Goal: Contribute content: Add original content to the website for others to see

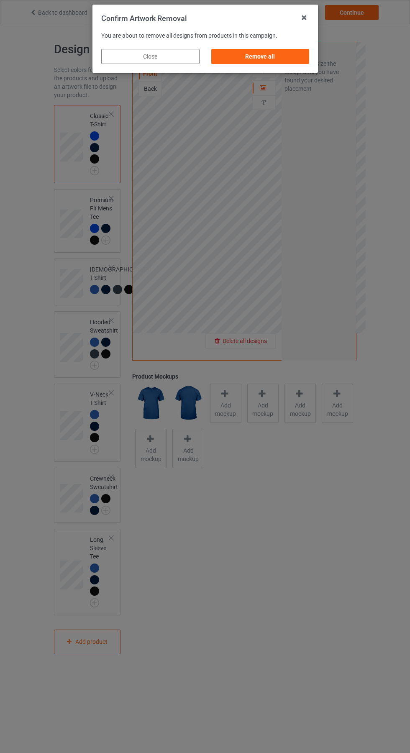
click at [267, 61] on div "Remove all" at bounding box center [260, 56] width 98 height 15
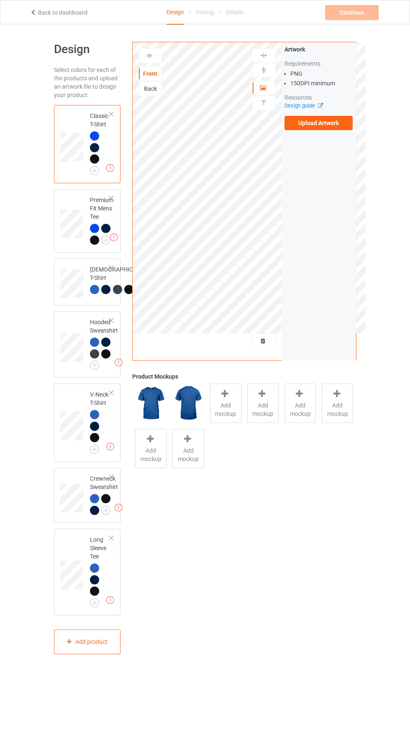
click at [338, 124] on label "Upload Artwork" at bounding box center [319, 123] width 69 height 14
click at [0, 0] on input "Upload Artwork" at bounding box center [0, 0] width 0 height 0
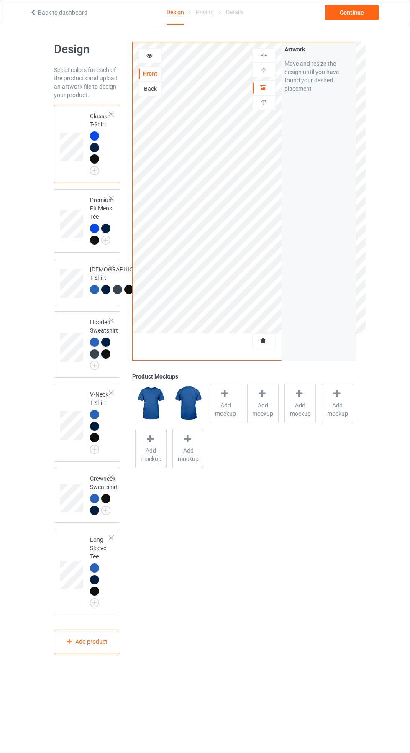
click at [226, 395] on icon at bounding box center [225, 394] width 10 height 9
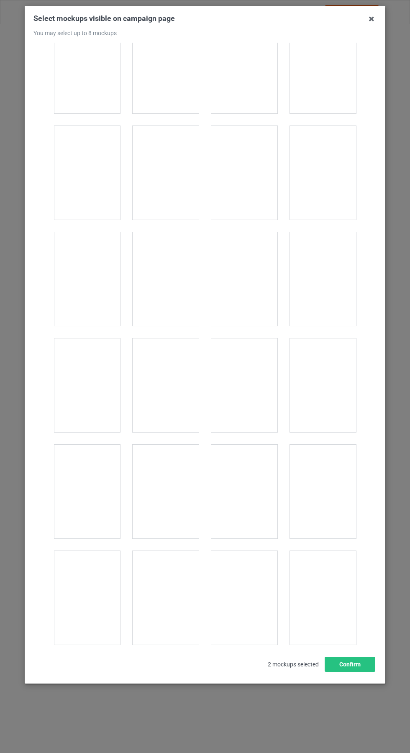
scroll to position [1015, 0]
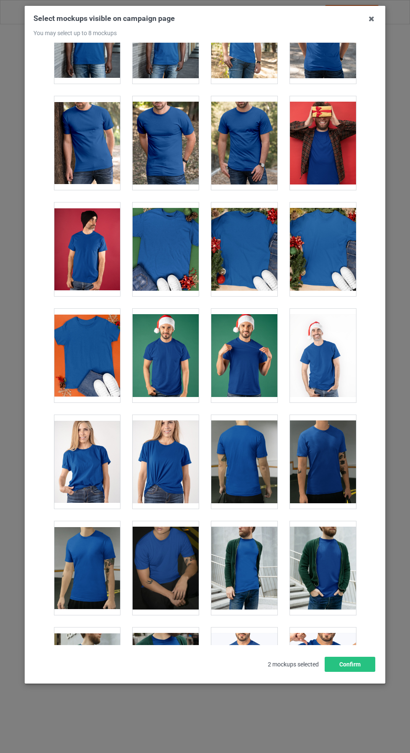
click at [172, 344] on div at bounding box center [166, 356] width 66 height 94
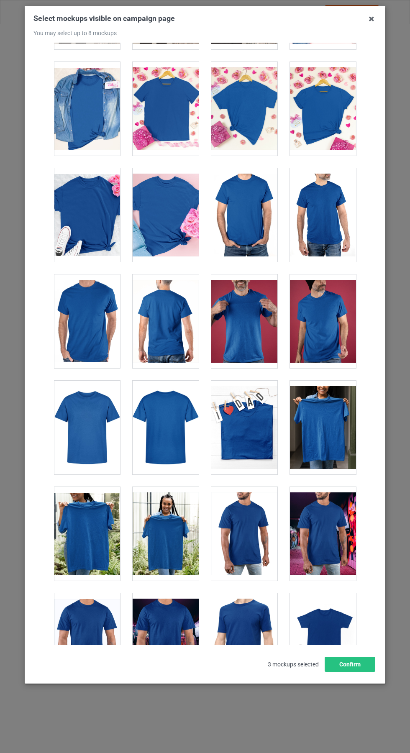
scroll to position [3438, 0]
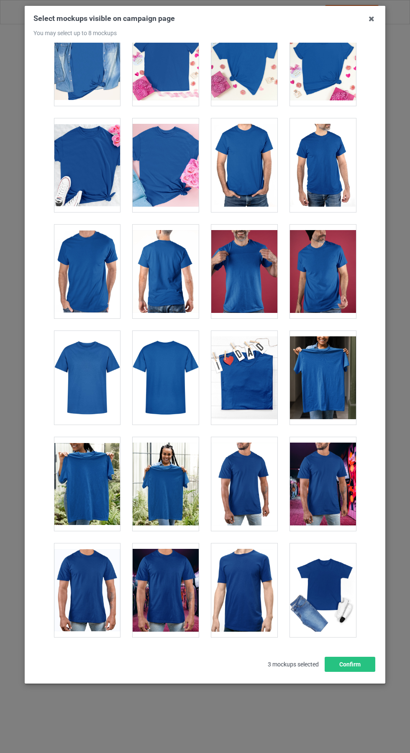
click at [91, 375] on div at bounding box center [87, 378] width 66 height 94
click at [264, 397] on div at bounding box center [244, 378] width 66 height 94
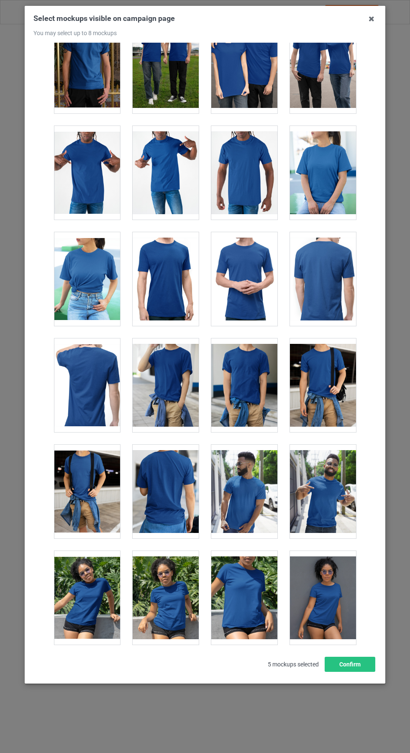
scroll to position [4508, 0]
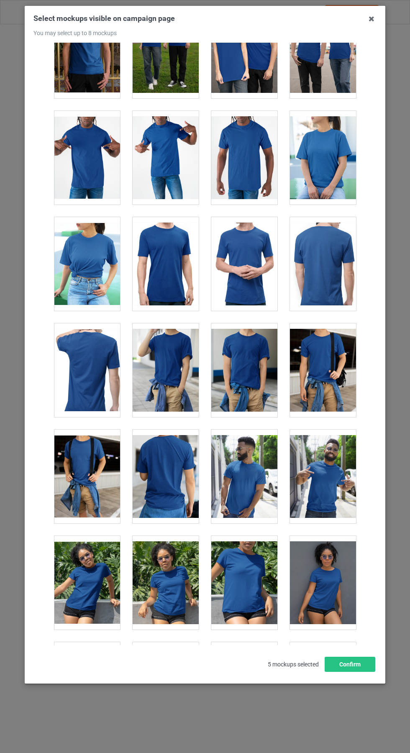
click at [372, 18] on icon at bounding box center [371, 18] width 13 height 13
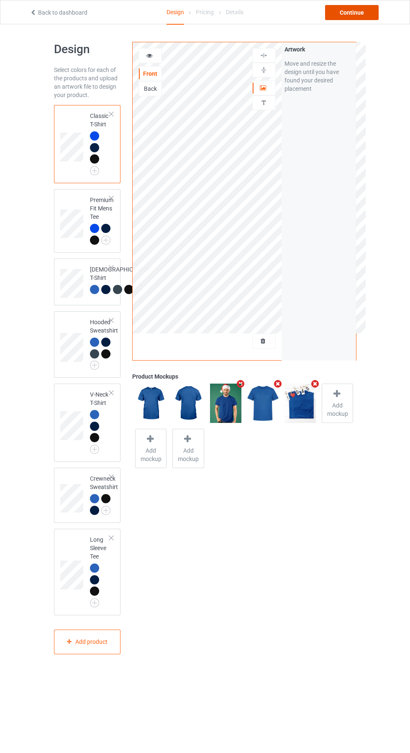
click at [369, 15] on div "Continue" at bounding box center [352, 12] width 54 height 15
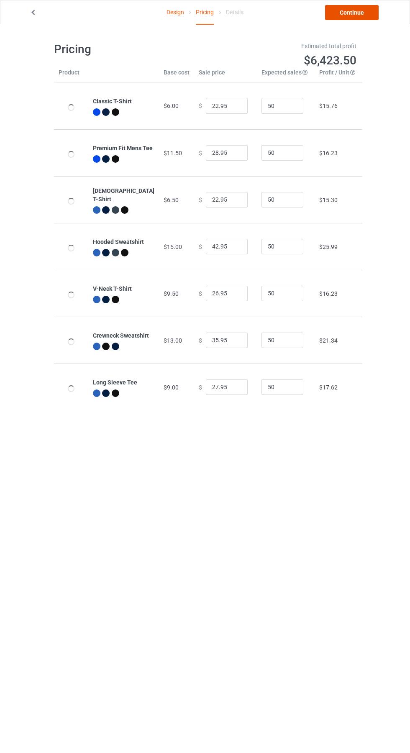
click at [368, 14] on link "Continue" at bounding box center [352, 12] width 54 height 15
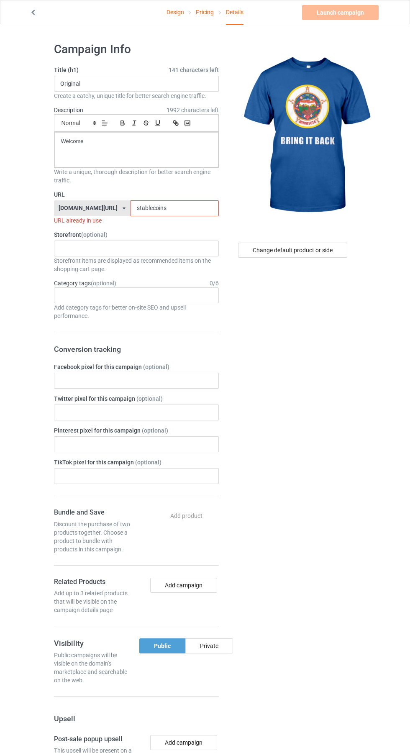
click at [185, 208] on input "stablecoins" at bounding box center [175, 208] width 88 height 16
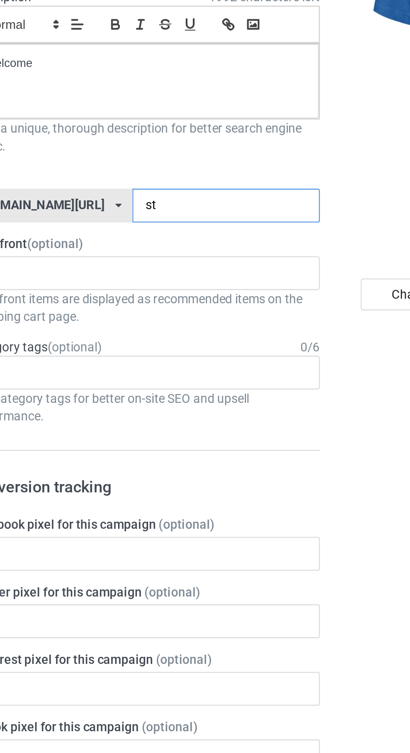
type input "s"
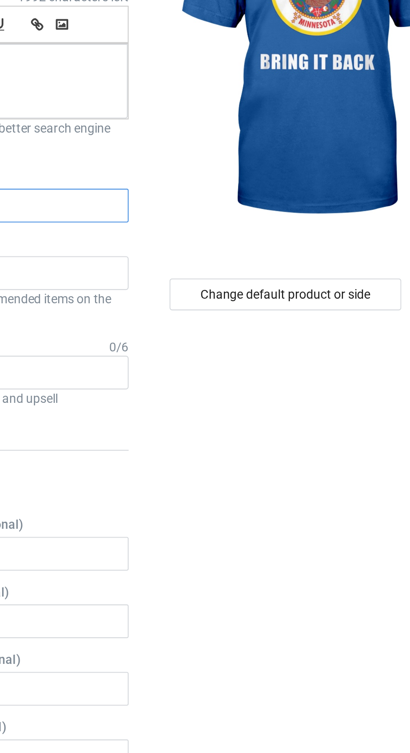
type input "S"
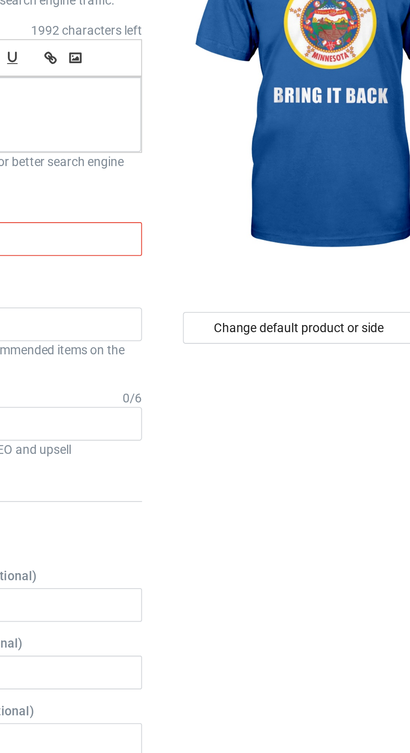
type input "Bba"
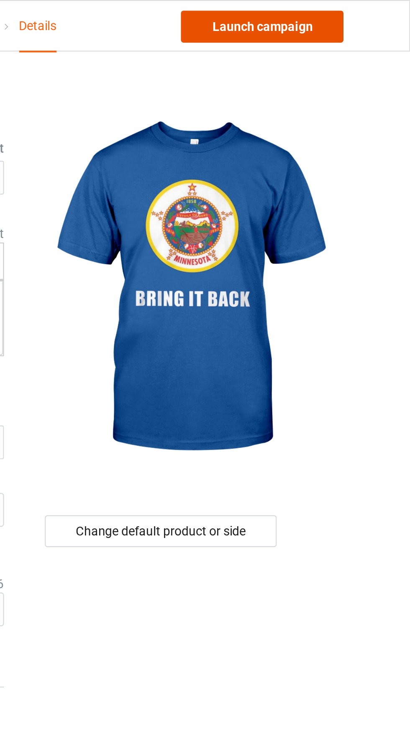
click at [357, 9] on link "Launch campaign" at bounding box center [340, 12] width 77 height 15
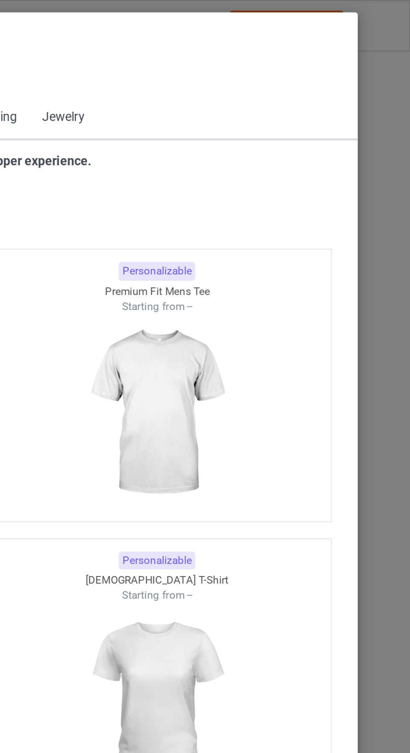
scroll to position [448, 0]
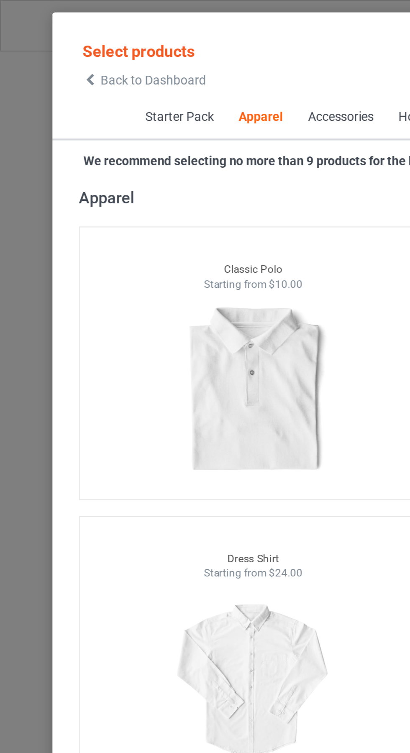
click at [44, 38] on icon at bounding box center [42, 38] width 7 height 6
